Goal: Use online tool/utility: Utilize a website feature to perform a specific function

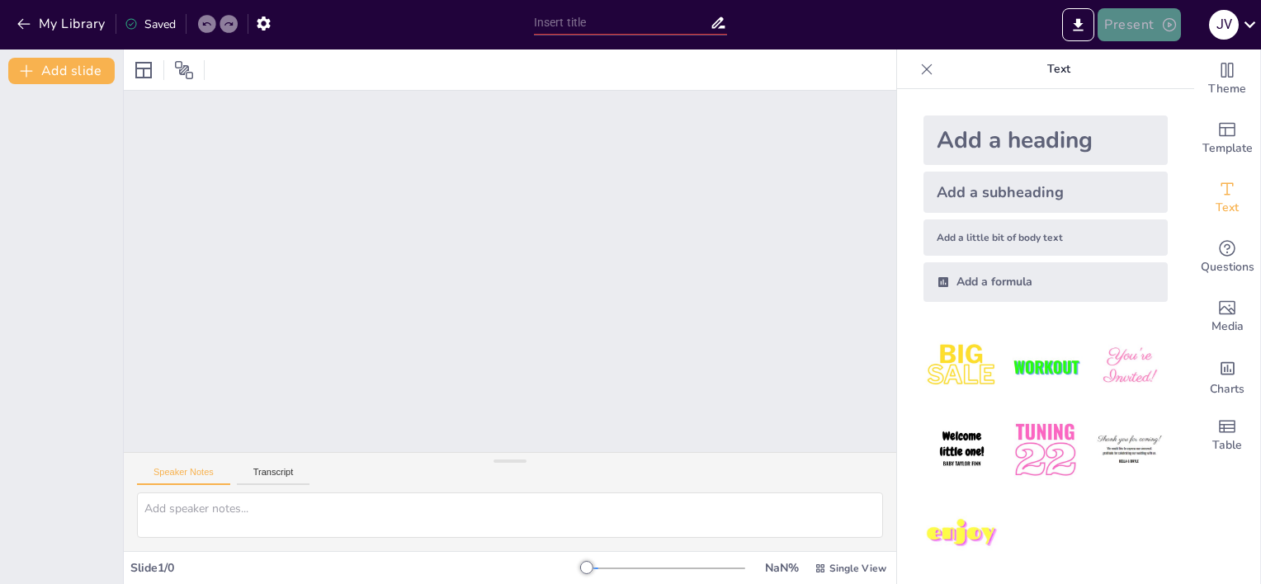
click at [1124, 25] on button "Present" at bounding box center [1138, 24] width 83 height 33
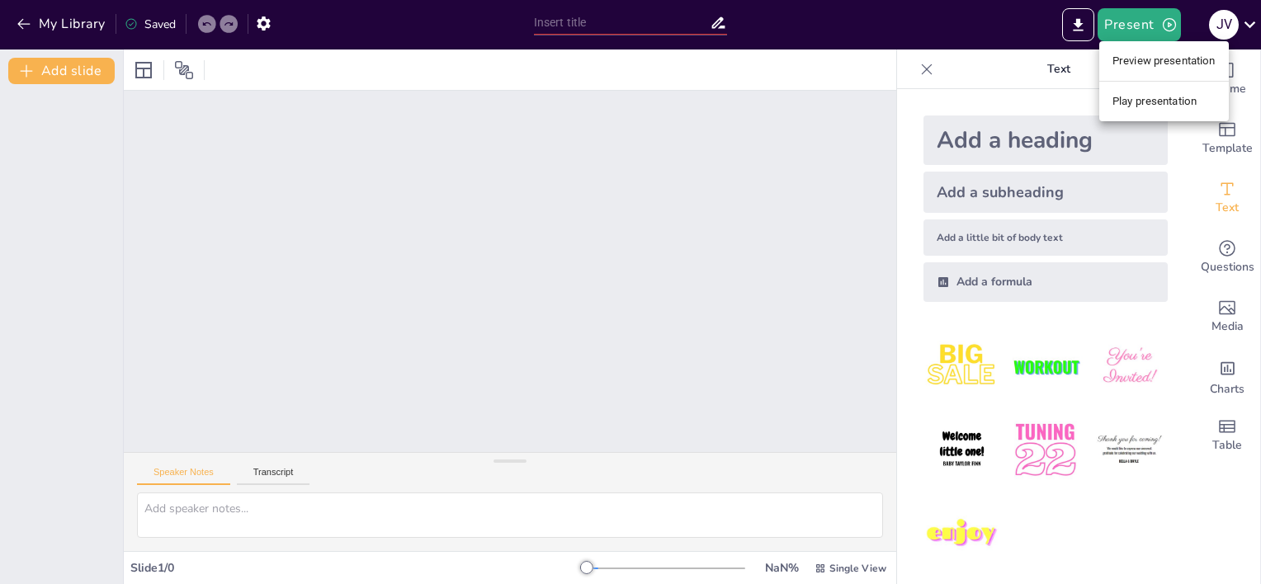
click at [789, 157] on div at bounding box center [630, 292] width 1261 height 584
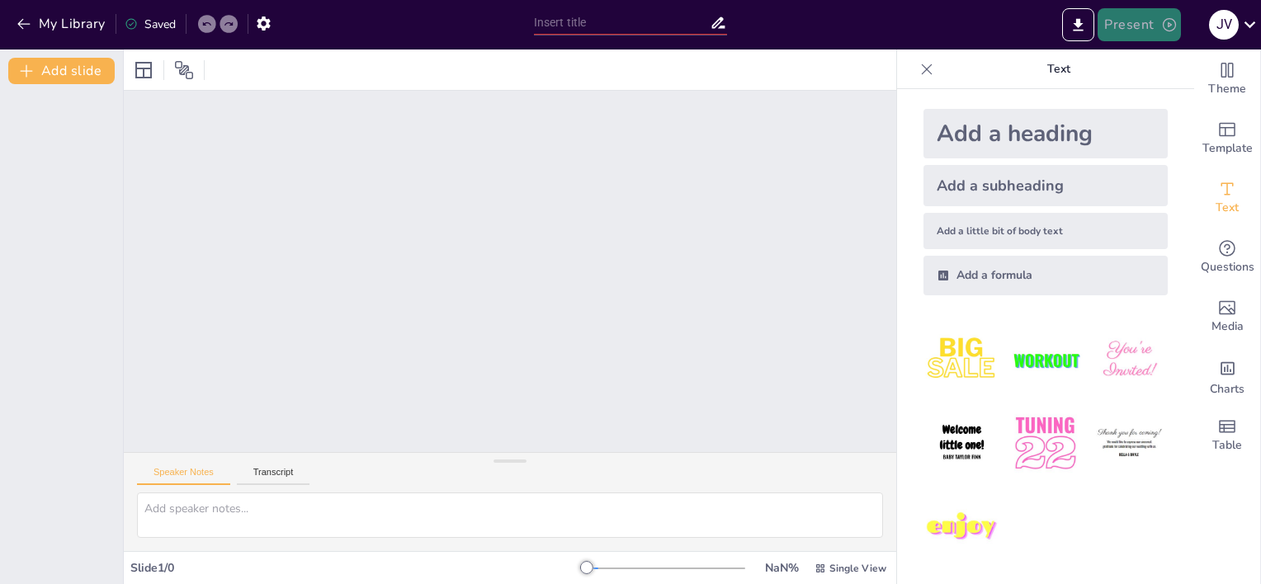
click at [1144, 17] on button "Present" at bounding box center [1138, 24] width 83 height 33
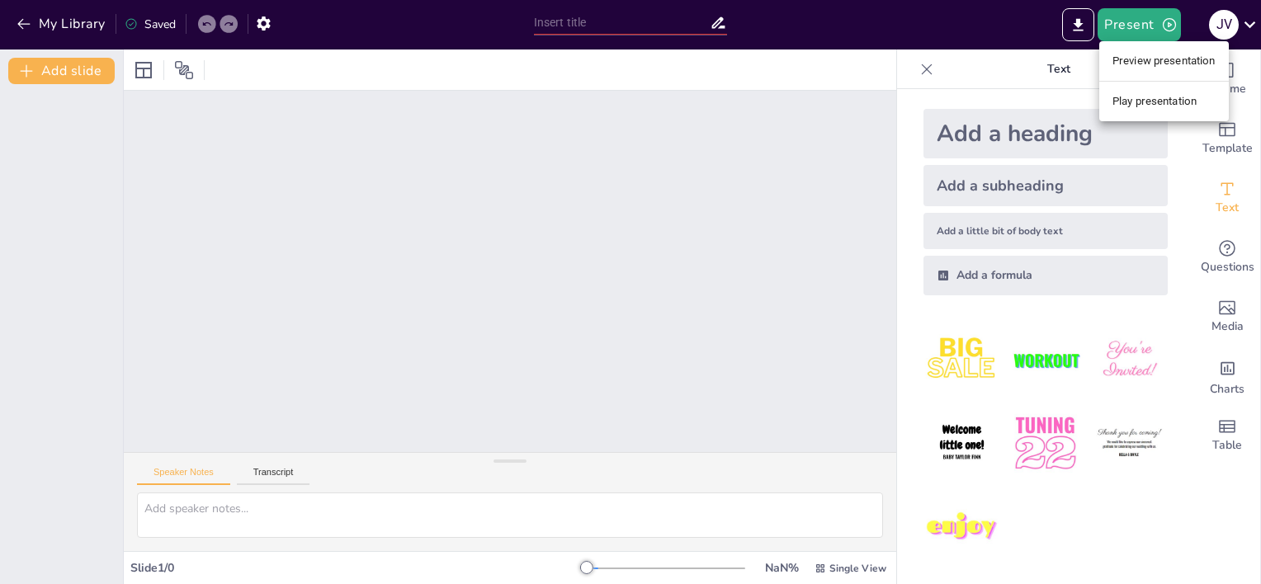
click at [1127, 21] on div at bounding box center [630, 292] width 1261 height 584
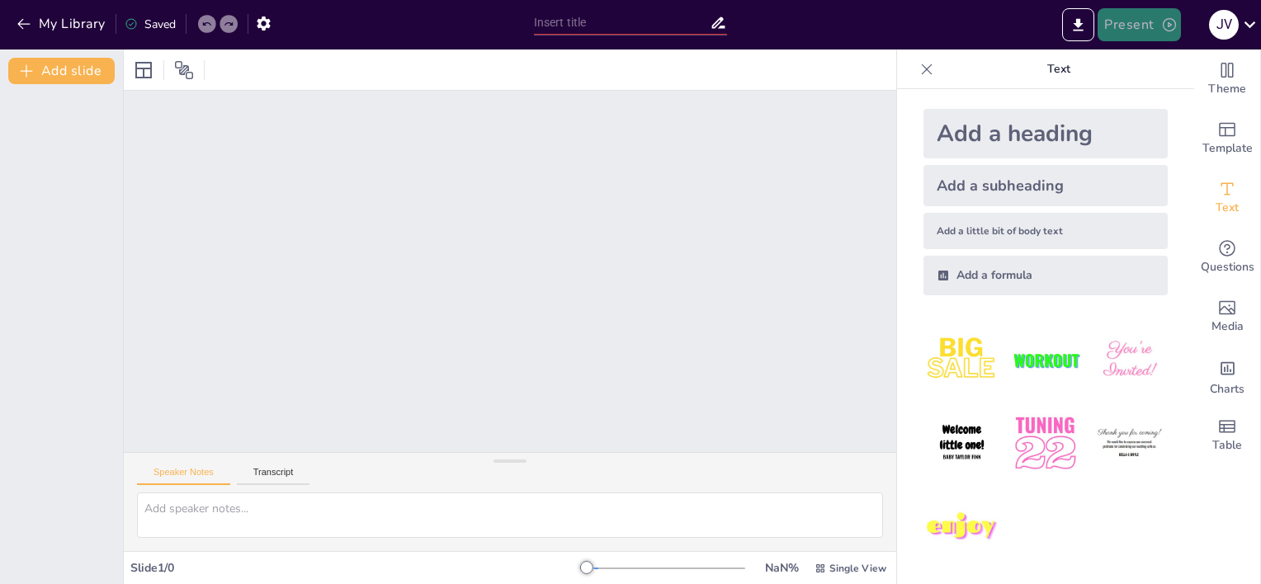
click at [1129, 23] on button "Present" at bounding box center [1138, 24] width 83 height 33
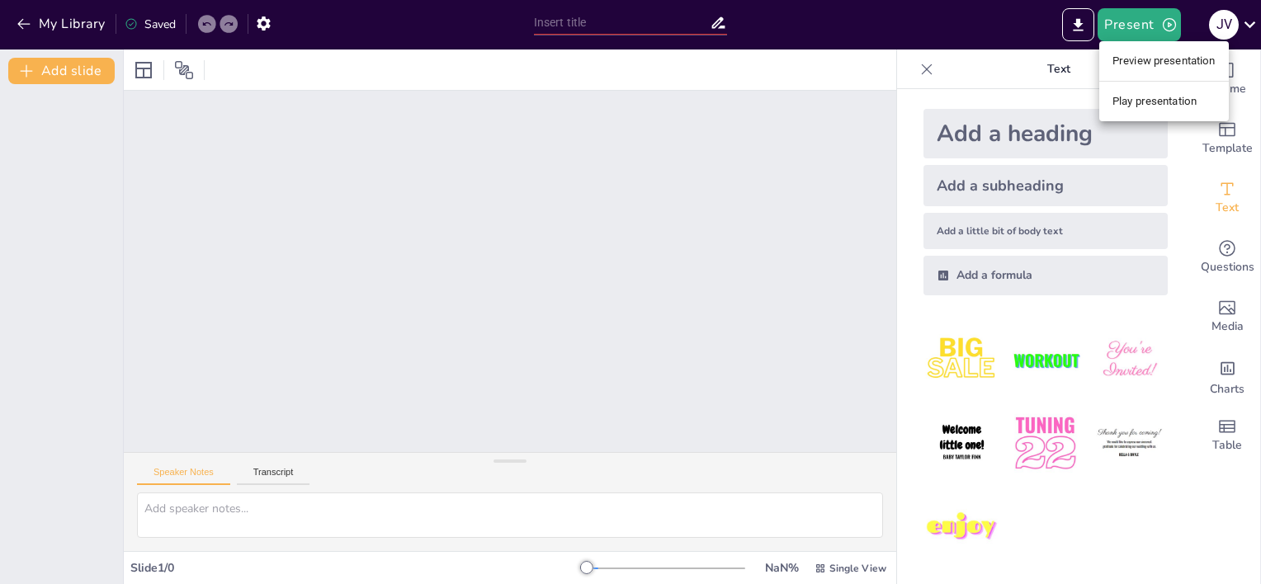
click at [1136, 96] on li "Play presentation" at bounding box center [1164, 101] width 130 height 26
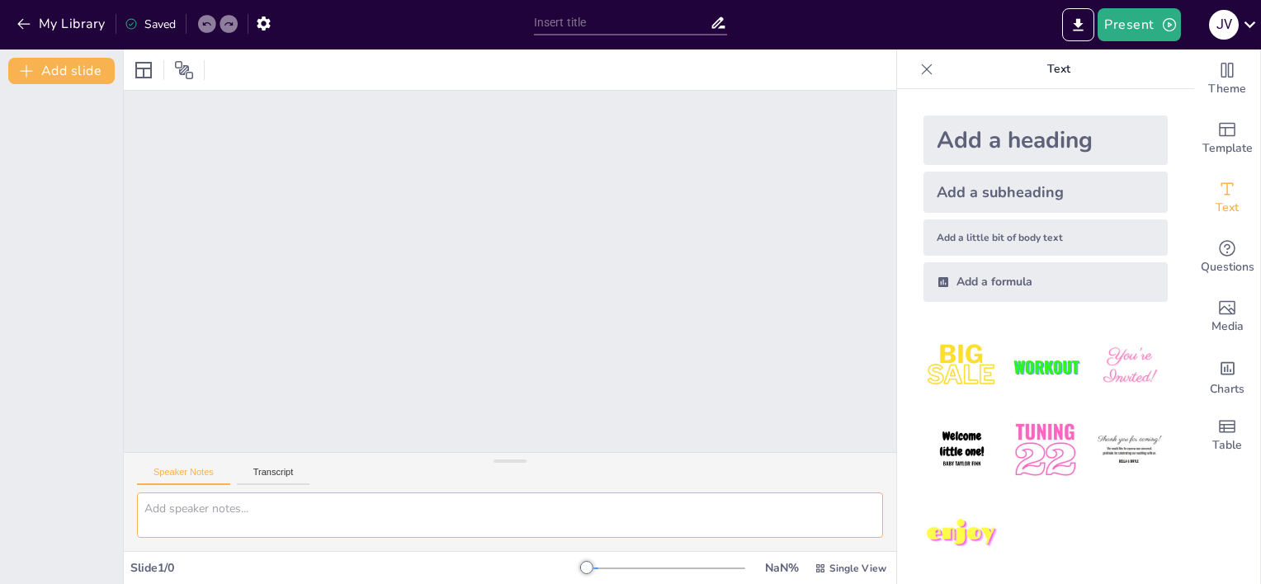
click at [720, 518] on textarea at bounding box center [510, 515] width 746 height 45
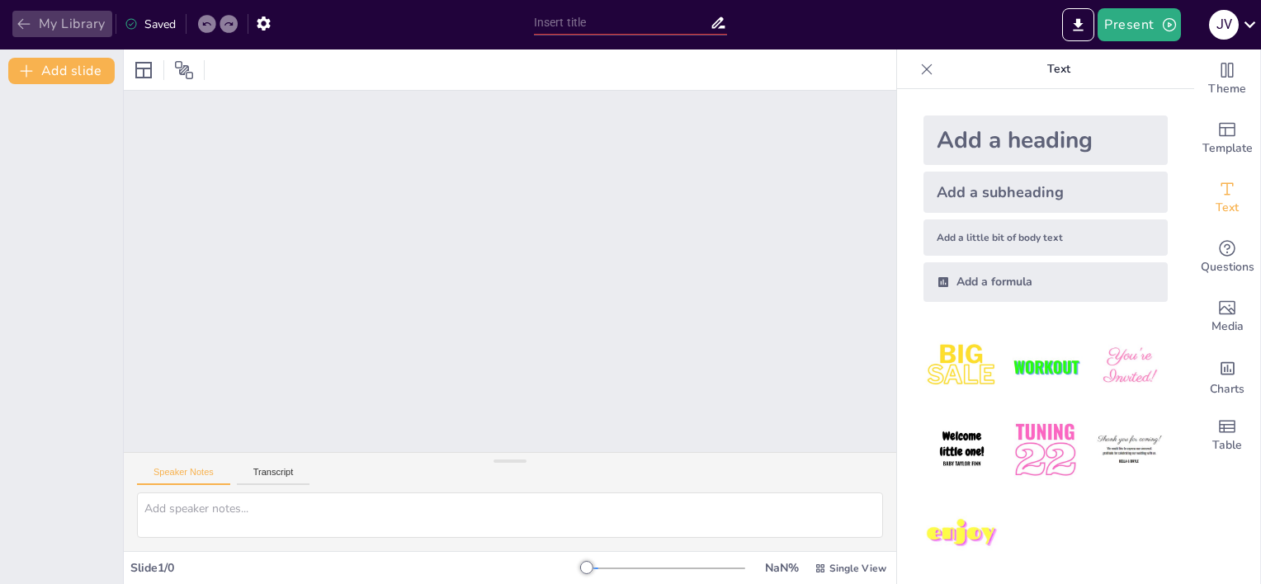
click at [52, 21] on button "My Library" at bounding box center [62, 24] width 100 height 26
